Goal: Browse casually

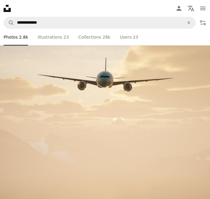
scroll to position [2274, 0]
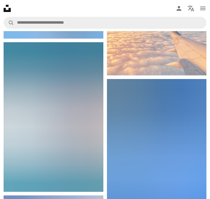
scroll to position [1975, 0]
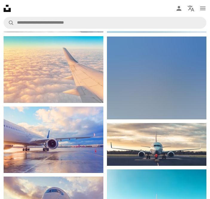
scroll to position [541, 0]
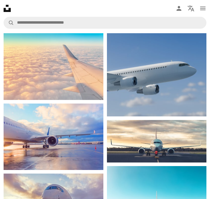
click at [139, 83] on img at bounding box center [157, 74] width 100 height 83
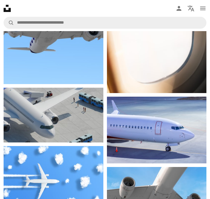
scroll to position [1589, 0]
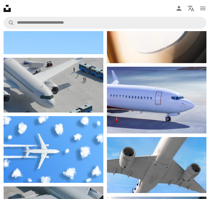
click at [151, 98] on img at bounding box center [157, 100] width 100 height 67
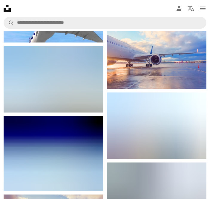
scroll to position [568, 0]
